Goal: Task Accomplishment & Management: Use online tool/utility

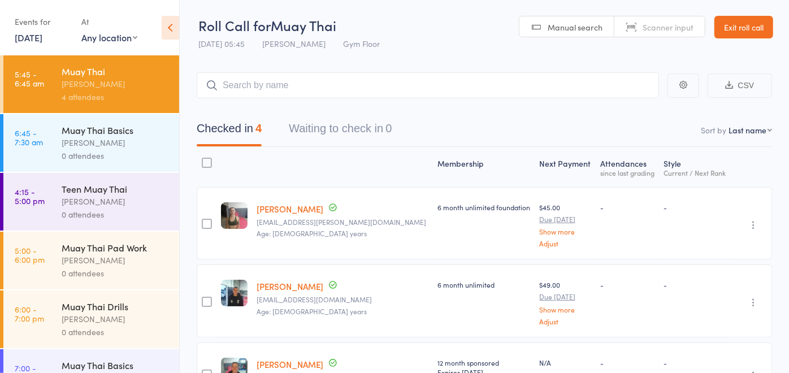
click at [116, 155] on div "0 attendees" at bounding box center [116, 155] width 108 height 13
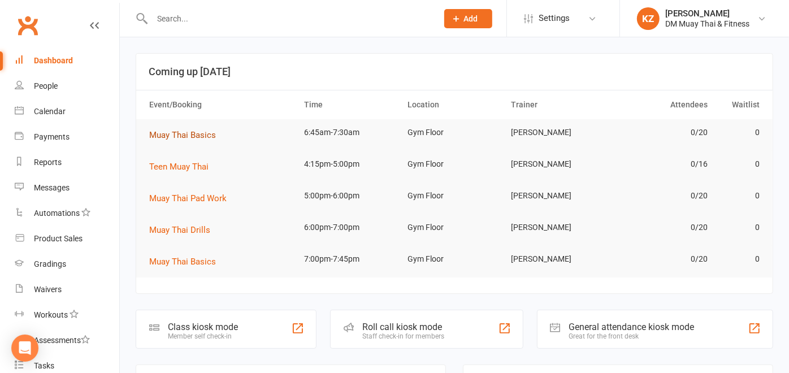
click at [174, 134] on span "Muay Thai Basics" at bounding box center [182, 135] width 67 height 10
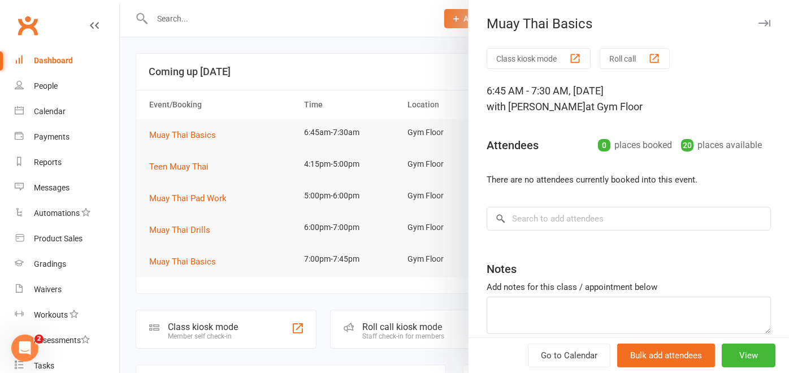
click at [624, 53] on button "Roll call" at bounding box center [634, 58] width 70 height 21
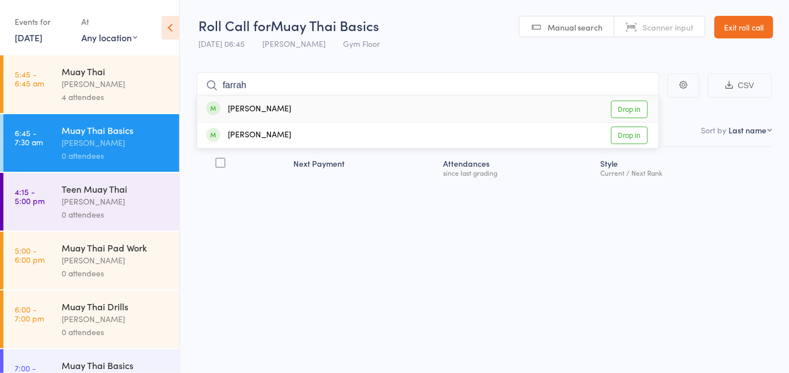
type input "farrah"
click at [618, 108] on link "Drop in" at bounding box center [629, 110] width 37 height 18
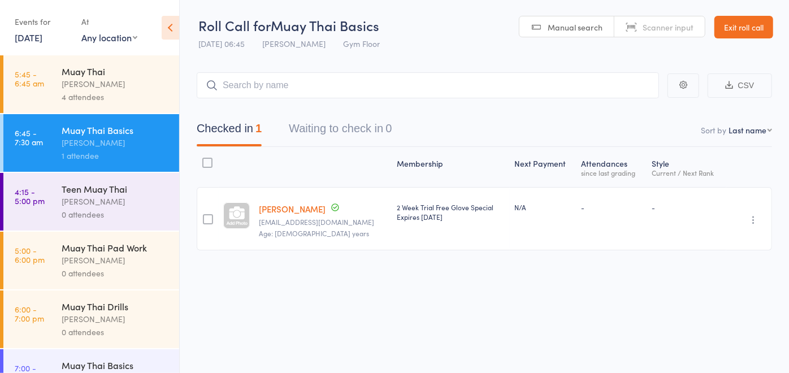
click at [618, 108] on div "Checked in 1 Waiting to check in 0" at bounding box center [484, 122] width 575 height 49
